Goal: Task Accomplishment & Management: Complete application form

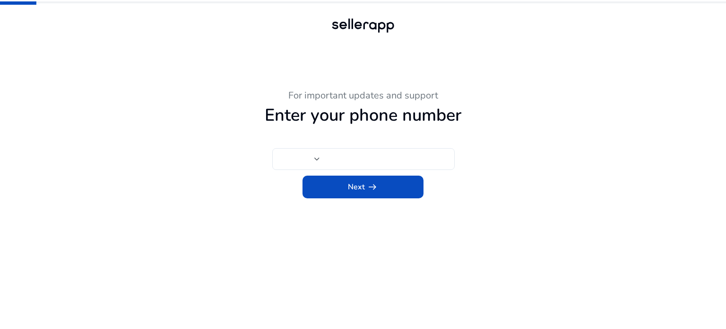
type input "***"
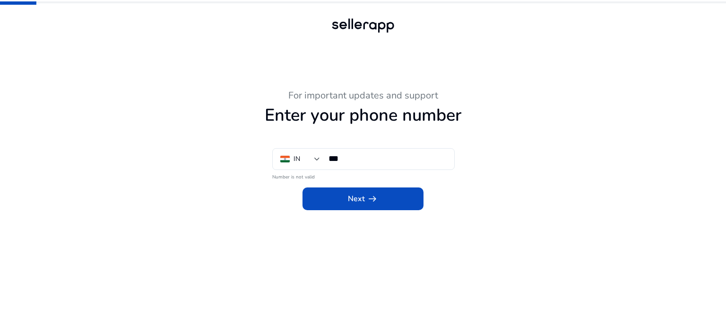
click at [391, 211] on app-phone-number "For important updates and support Enter your phone number IN *** Number is not …" at bounding box center [363, 209] width 520 height 239
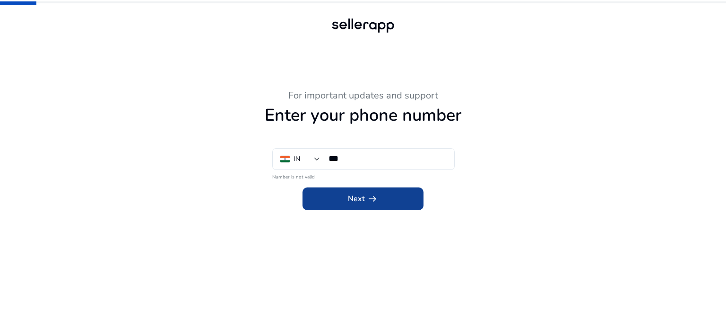
click at [354, 203] on span "Next arrow_right_alt" at bounding box center [363, 198] width 30 height 11
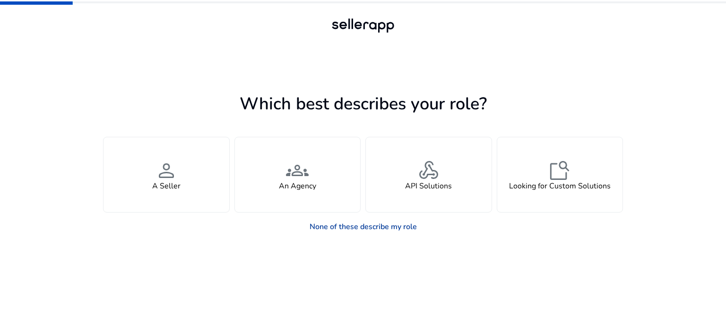
click at [360, 223] on link "None of these describe my role" at bounding box center [363, 226] width 122 height 19
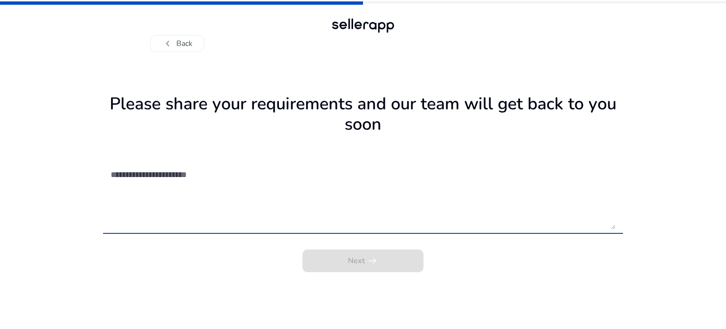
click at [373, 263] on div "Next arrow_right_alt" at bounding box center [363, 257] width 520 height 28
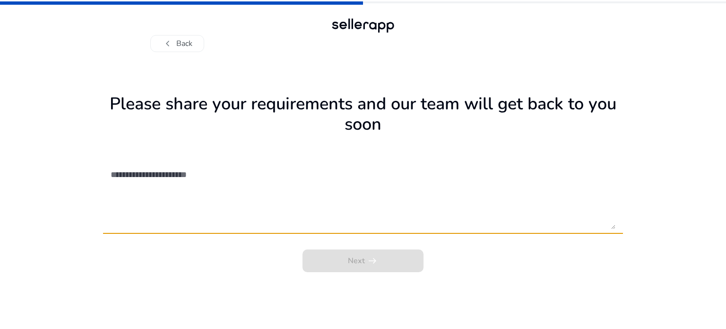
click at [364, 221] on textarea at bounding box center [363, 195] width 505 height 67
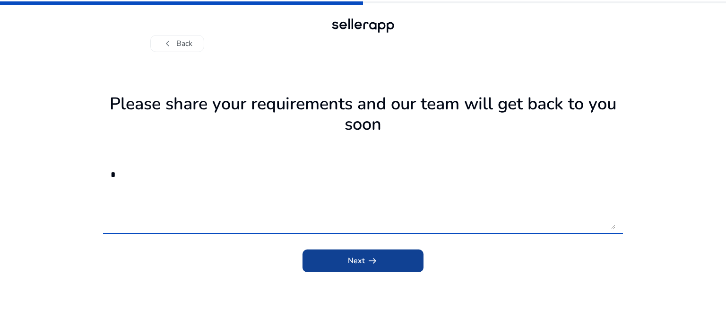
type textarea "*"
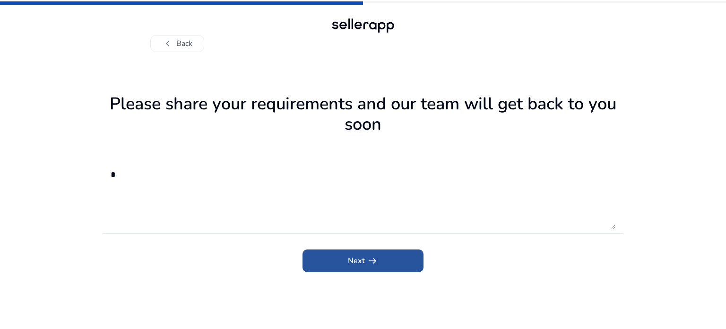
click at [359, 260] on span "Next arrow_right_alt" at bounding box center [363, 260] width 30 height 11
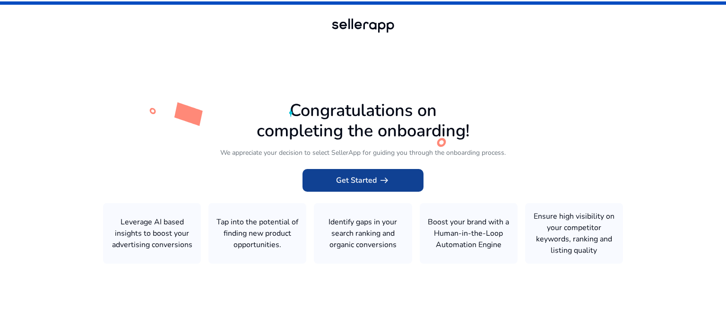
click at [350, 182] on span "Get Started arrow_right_alt" at bounding box center [363, 179] width 54 height 11
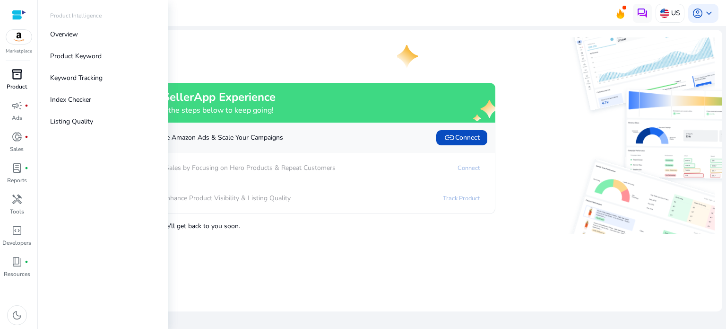
click at [17, 77] on span "inventory_2" at bounding box center [16, 74] width 11 height 11
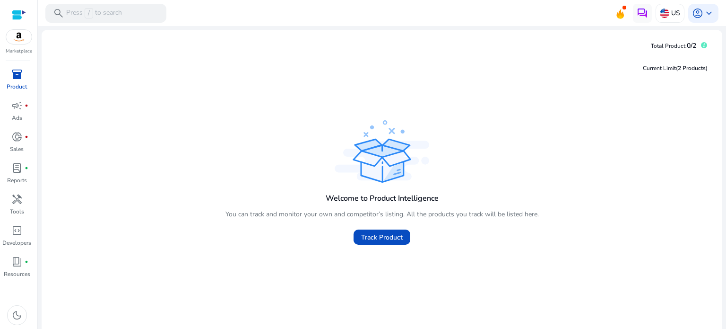
click at [19, 34] on img at bounding box center [19, 37] width 26 height 14
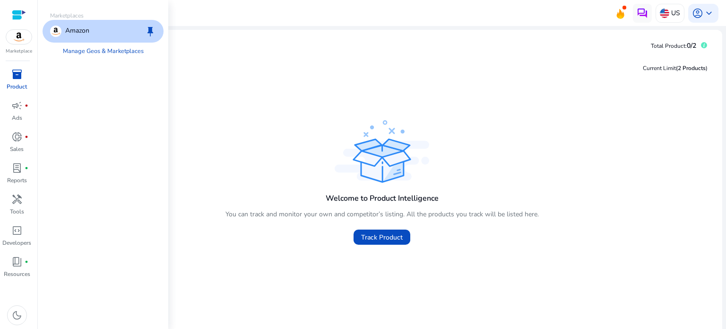
click at [81, 30] on p "Amazon" at bounding box center [77, 31] width 24 height 11
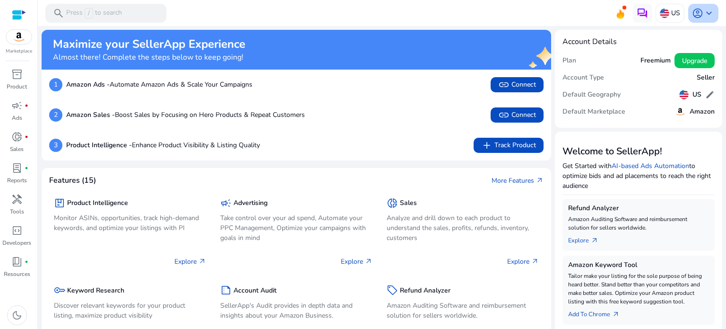
click at [703, 11] on span "keyboard_arrow_down" at bounding box center [708, 13] width 11 height 11
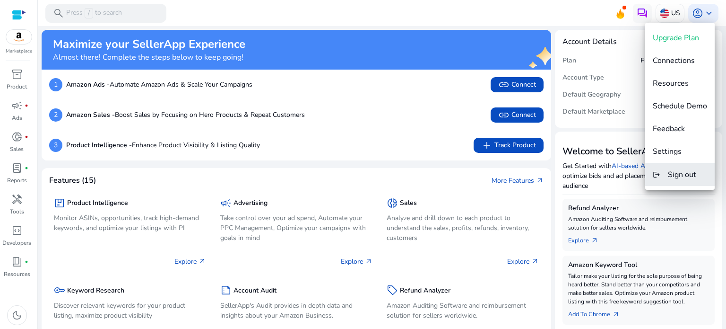
click at [672, 174] on span "Sign out" at bounding box center [682, 174] width 28 height 10
